Goal: Information Seeking & Learning: Find specific fact

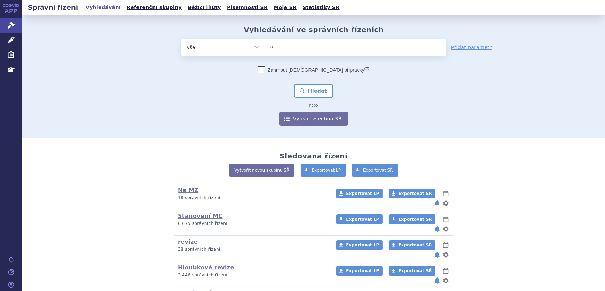
type input "ar"
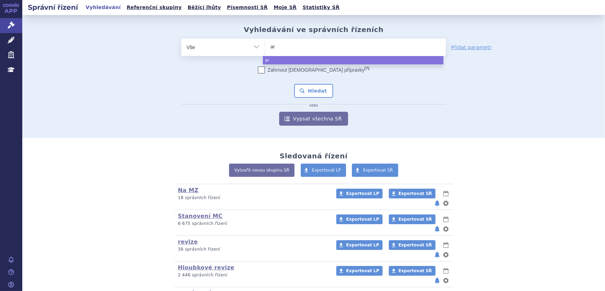
type input "art"
type input "arte"
type input "artes"
type input "artesun"
type input "artesunat"
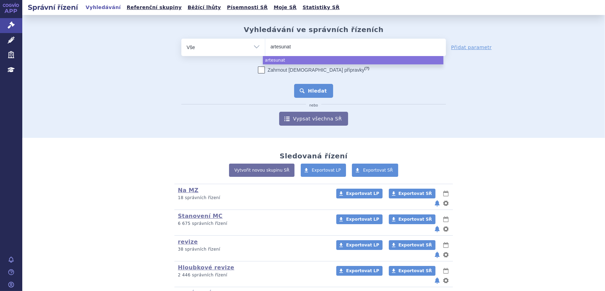
select select "artesunat"
click at [326, 90] on button "Hledat" at bounding box center [313, 91] width 39 height 14
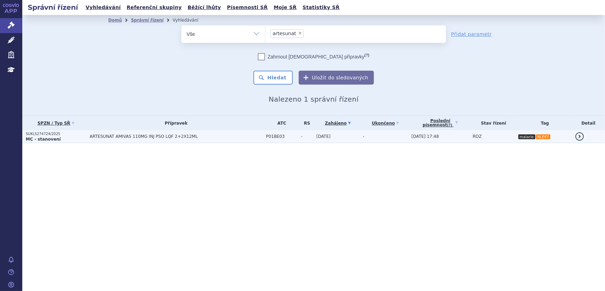
click at [198, 139] on td "ARTESUNAT AMIVAS 110MG INJ PSO LQF 2+2X12ML" at bounding box center [174, 136] width 176 height 13
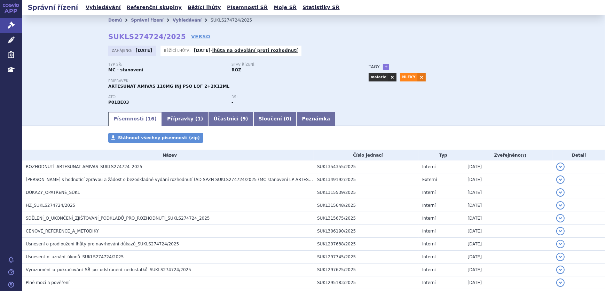
click at [120, 166] on span "ROZHODNUTÍ_ARTESUNAT AMIVAS_SUKLS274724_2025" at bounding box center [84, 166] width 117 height 5
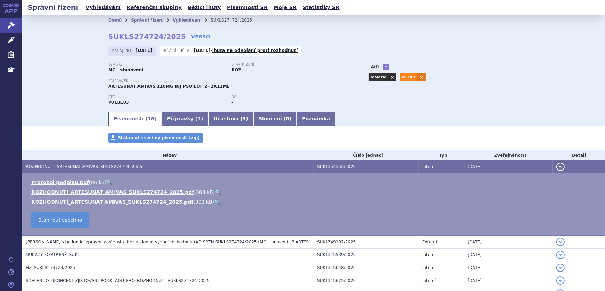
click at [215, 191] on link "🔍" at bounding box center [218, 192] width 6 height 6
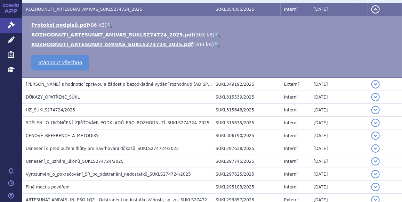
scroll to position [158, 0]
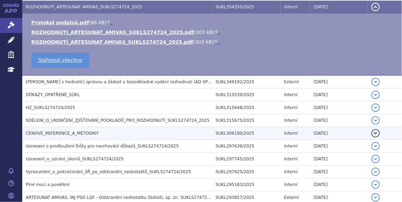
click at [73, 137] on h3 "CENOVÉ_REFERENCE_A_METODIKY" at bounding box center [119, 133] width 186 height 7
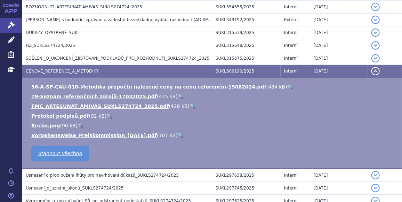
click at [190, 104] on link "🔍" at bounding box center [193, 107] width 6 height 6
